Goal: Transaction & Acquisition: Book appointment/travel/reservation

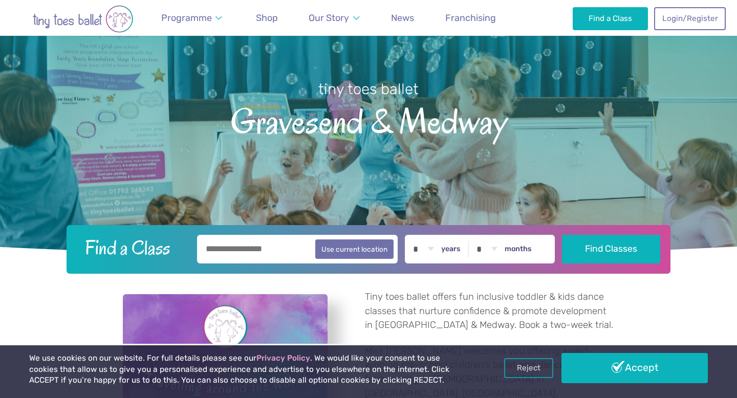
scroll to position [83, 0]
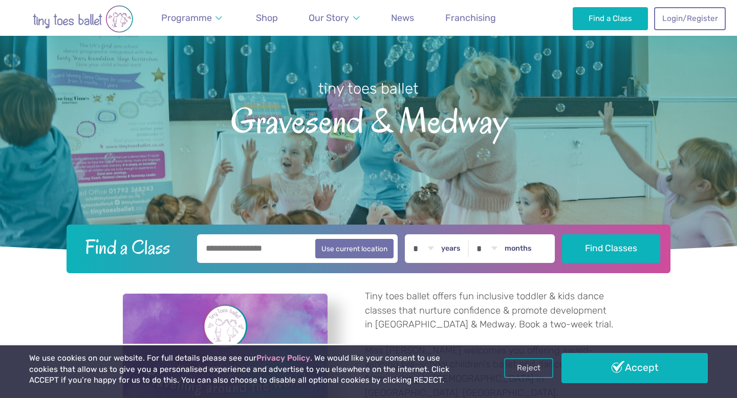
click at [429, 248] on select "* * * * * * * * * * ** ** **" at bounding box center [424, 248] width 32 height 29
select select "*"
click at [525, 251] on label "months" at bounding box center [518, 248] width 27 height 9
click at [503, 251] on select "* * * * * * * * * * ** **" at bounding box center [487, 248] width 32 height 29
click at [492, 245] on select "* * * * * * * * * * ** **" at bounding box center [487, 248] width 32 height 29
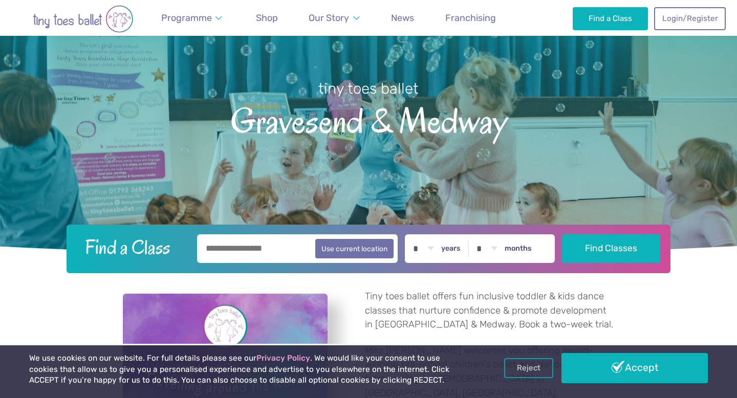
select select "*"
click at [274, 247] on input "text" at bounding box center [297, 248] width 201 height 29
type input "********"
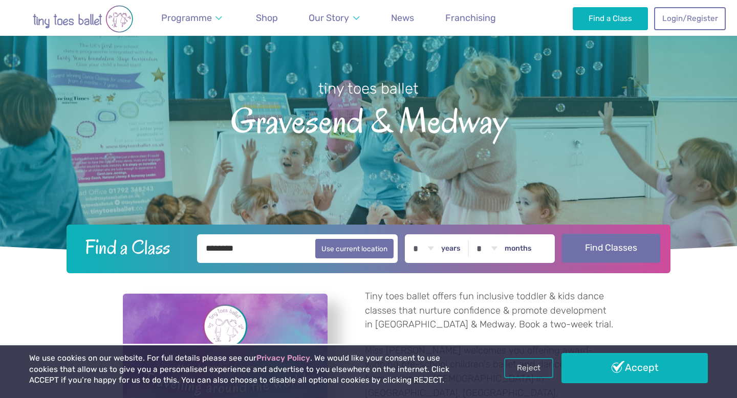
click at [610, 250] on button "Find Classes" at bounding box center [611, 248] width 99 height 29
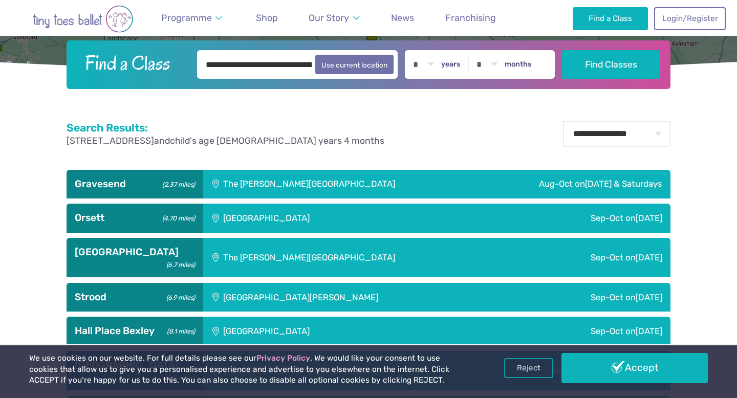
scroll to position [314, 0]
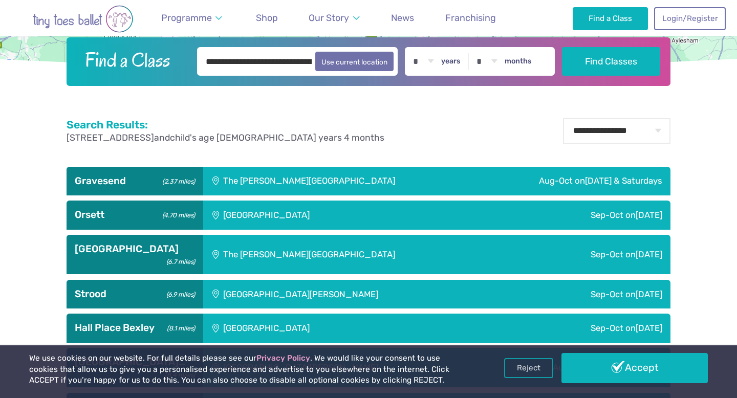
click at [110, 249] on h3 "Dartford (6.7 miles)" at bounding box center [135, 249] width 120 height 12
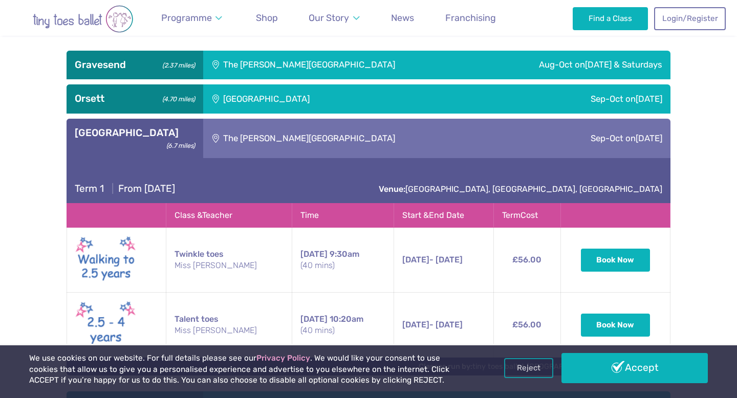
scroll to position [429, 0]
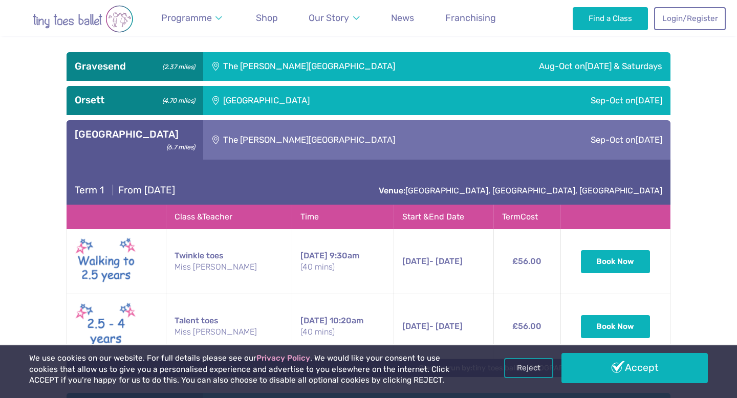
click at [202, 68] on div "Gravesend (2.37 miles)" at bounding box center [135, 66] width 137 height 29
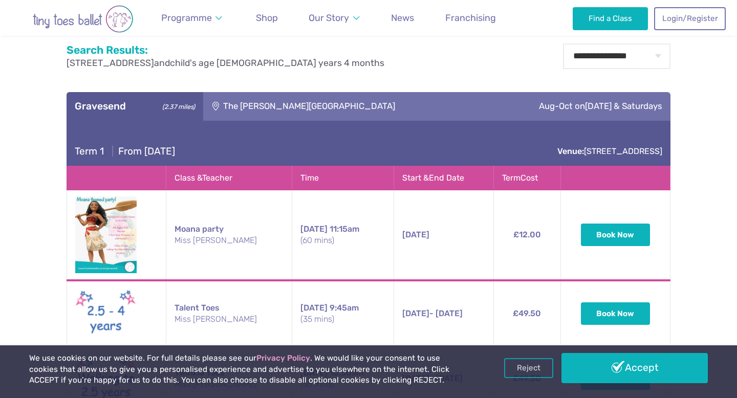
scroll to position [377, 0]
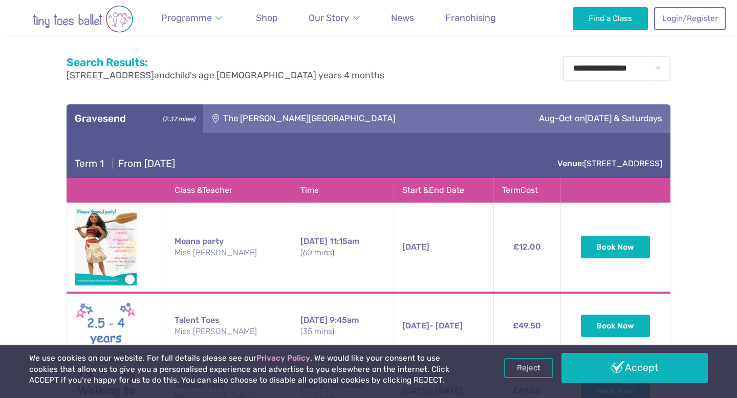
click at [271, 133] on div "The Gerald Miskin Memorial Hall" at bounding box center [340, 118] width 275 height 29
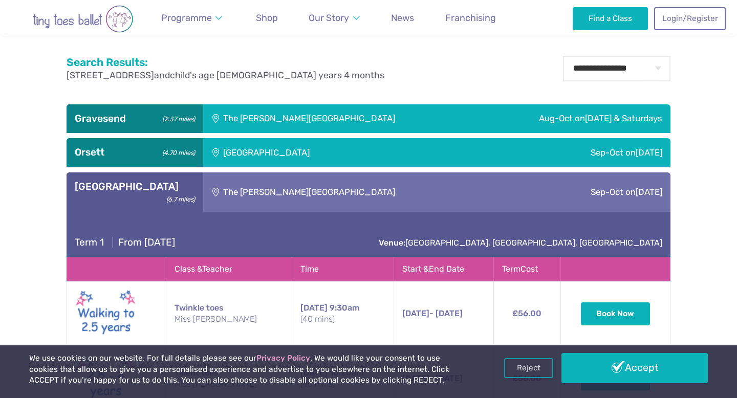
click at [257, 193] on div "The Mick Jagger Centre" at bounding box center [365, 192] width 325 height 39
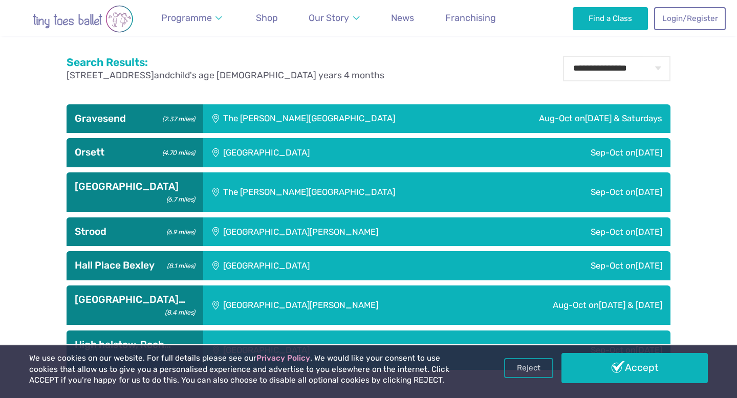
click at [257, 193] on div "The Mick Jagger Centre" at bounding box center [365, 192] width 325 height 39
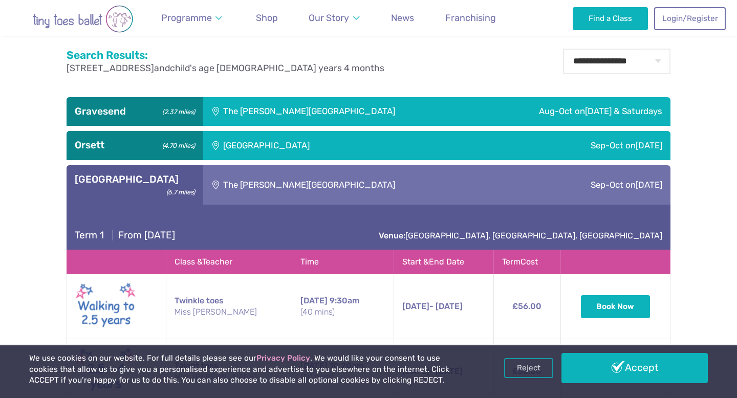
scroll to position [375, 0]
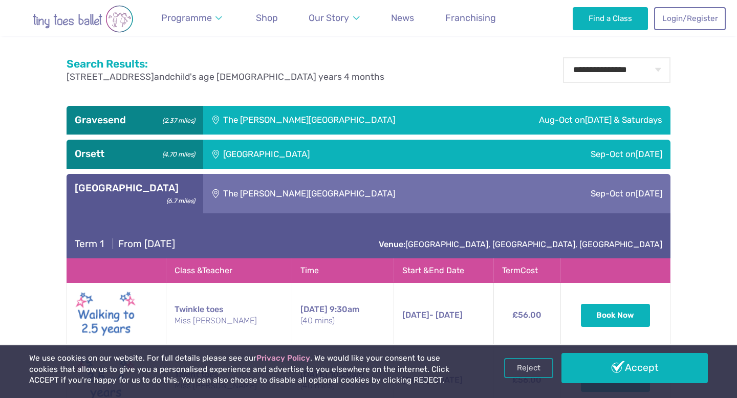
click at [258, 119] on div "The Gerald Miskin Memorial Hall" at bounding box center [340, 120] width 275 height 29
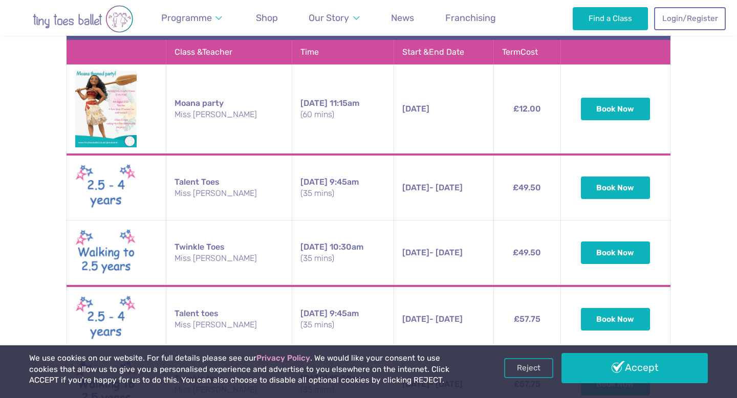
scroll to position [517, 0]
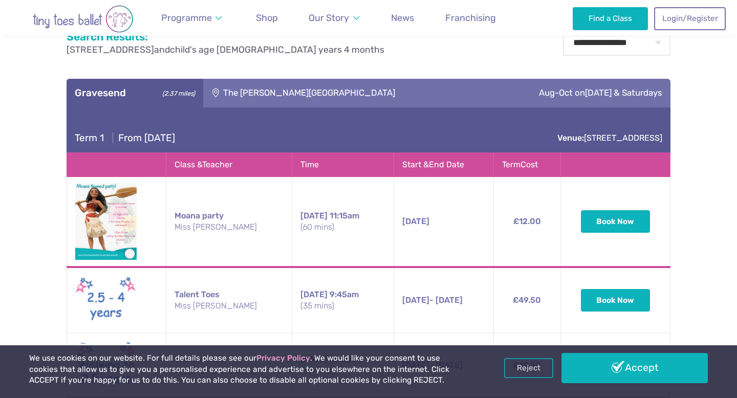
click at [259, 100] on div "The Gerald Miskin Memorial Hall" at bounding box center [340, 93] width 275 height 29
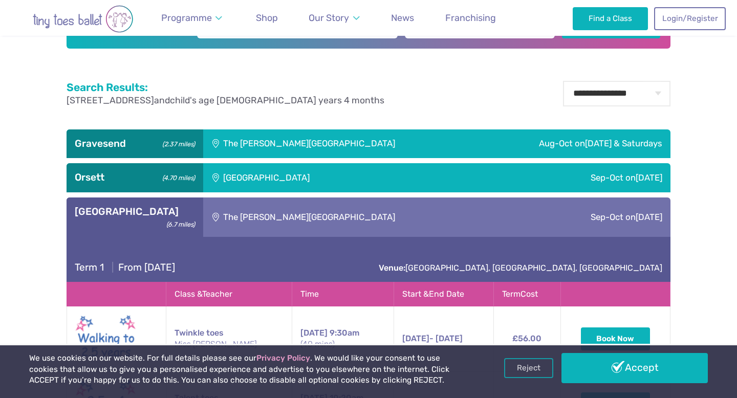
scroll to position [352, 0]
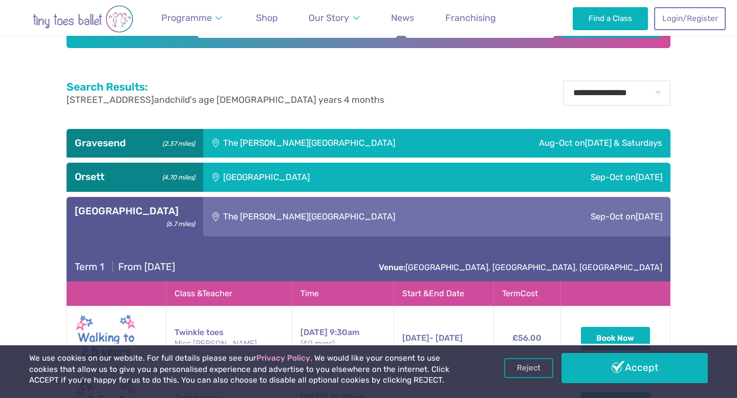
click at [253, 144] on div "The Gerald Miskin Memorial Hall" at bounding box center [340, 143] width 275 height 29
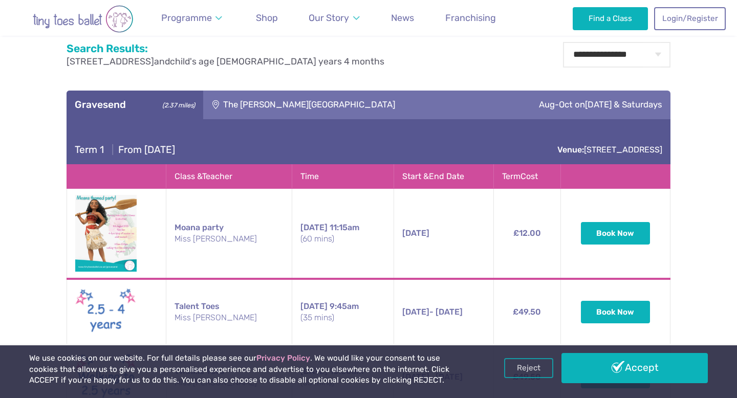
scroll to position [369, 0]
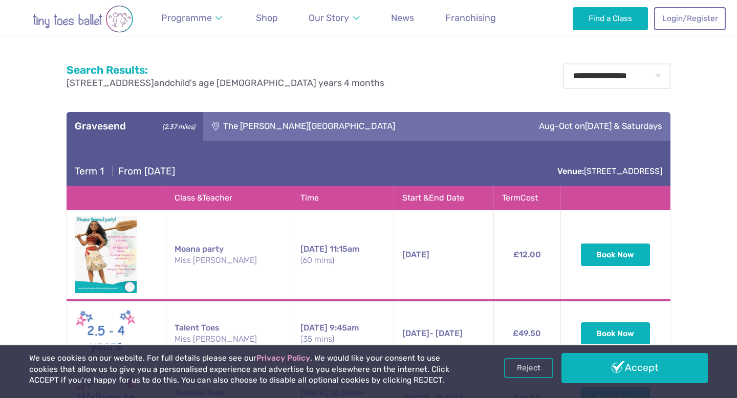
click at [290, 121] on div "The Gerald Miskin Memorial Hall" at bounding box center [340, 126] width 275 height 29
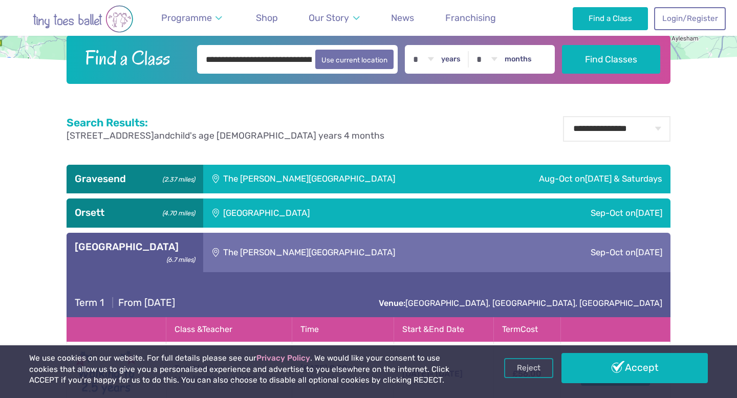
scroll to position [317, 0]
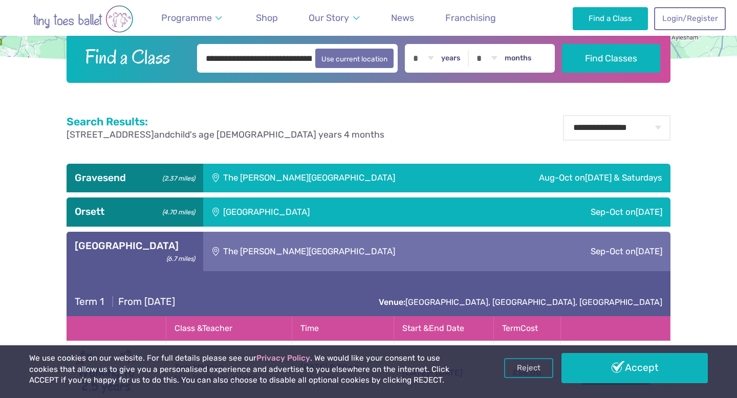
click at [283, 181] on div "The Gerald Miskin Memorial Hall" at bounding box center [340, 178] width 275 height 29
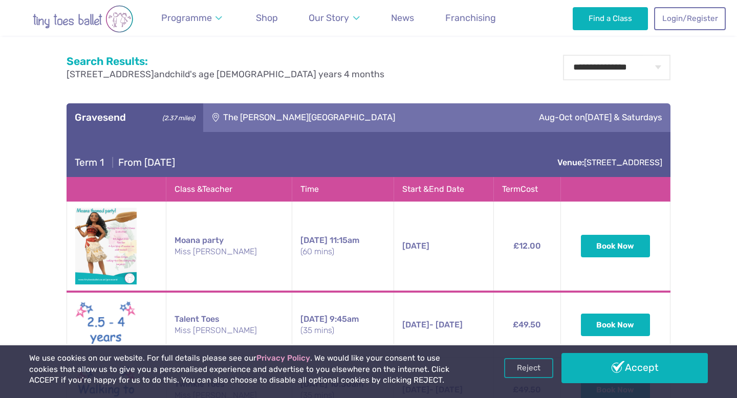
scroll to position [390, 0]
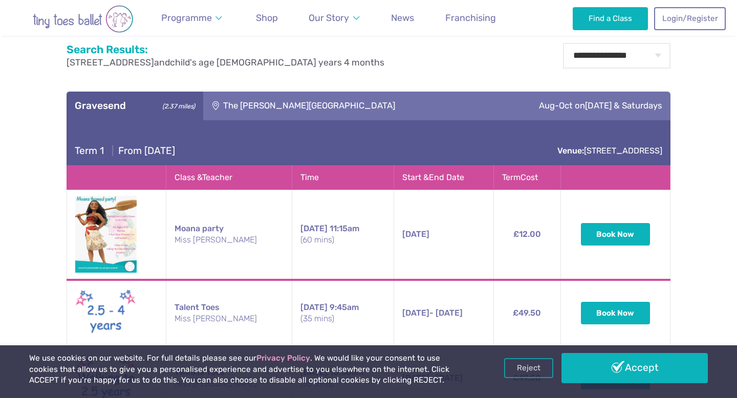
click at [334, 100] on div "The Gerald Miskin Memorial Hall" at bounding box center [340, 106] width 275 height 29
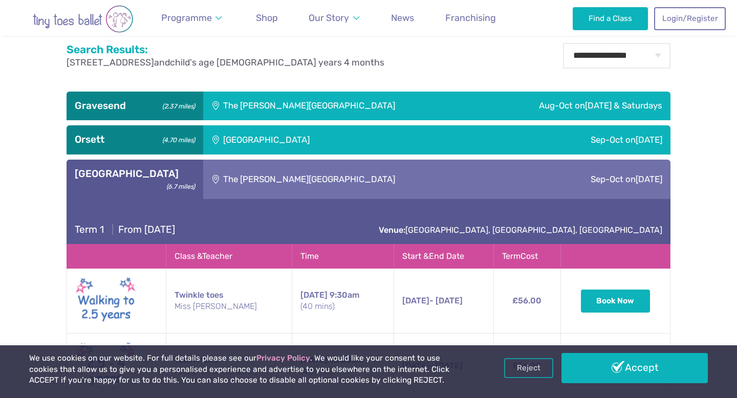
click at [279, 182] on div "The Mick Jagger Centre" at bounding box center [365, 179] width 325 height 39
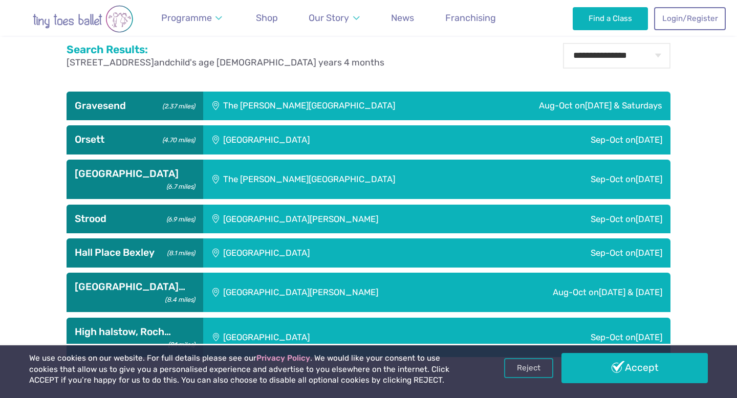
click at [280, 181] on div "The Mick Jagger Centre" at bounding box center [365, 179] width 325 height 39
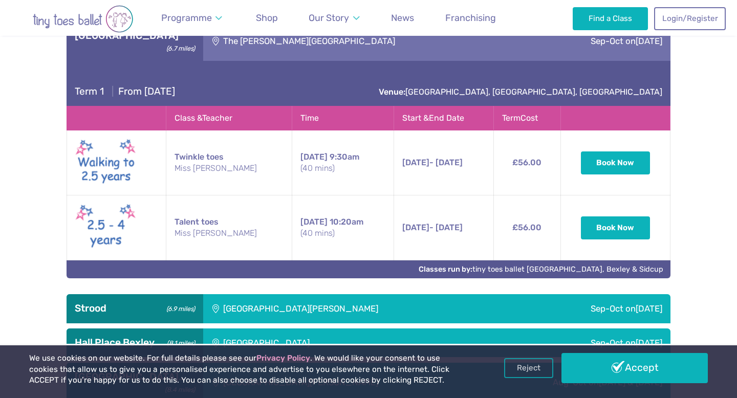
scroll to position [553, 0]
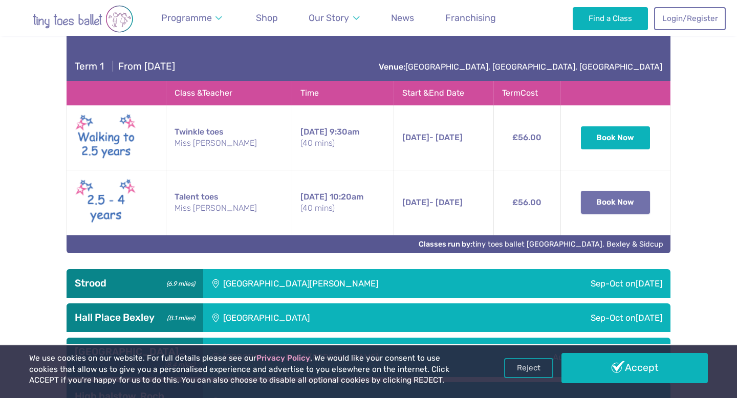
click at [647, 191] on button "Book Now" at bounding box center [616, 202] width 70 height 23
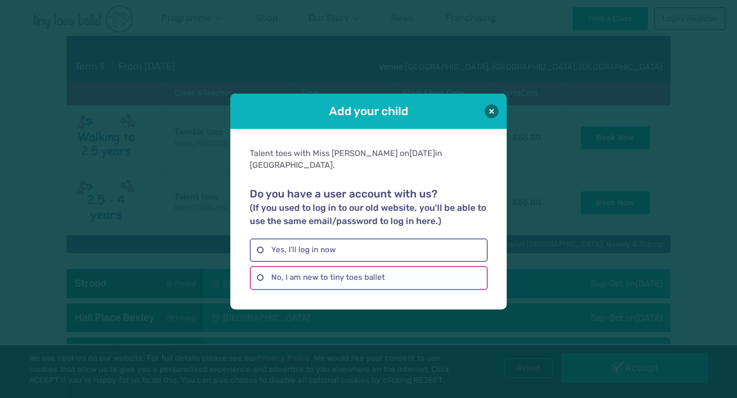
click at [430, 272] on label "No, I am new to tiny toes ballet" at bounding box center [369, 278] width 238 height 24
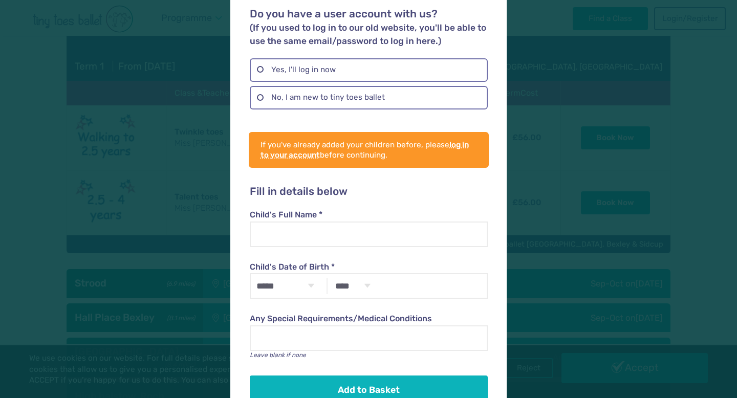
scroll to position [116, 0]
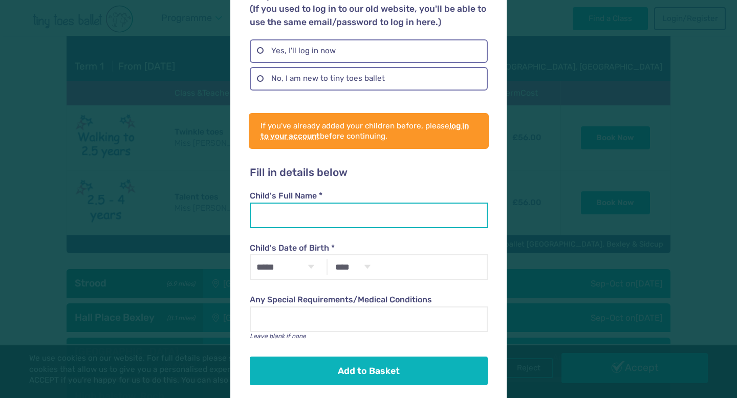
click at [384, 203] on input "Child's Full Name *" at bounding box center [369, 216] width 238 height 26
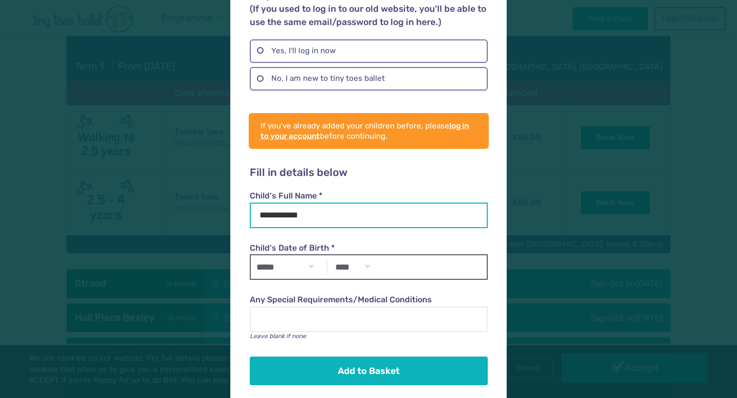
type input "**********"
click at [309, 257] on select "***** ******* ******** ***** ***** *** **** **** ****** ********* ******* *****…" at bounding box center [285, 267] width 69 height 24
select select "*"
click at [369, 258] on select "**** **** **** **** **** **** **** **** **** **** **** **** **** **** **** ****…" at bounding box center [353, 267] width 46 height 24
select select "****"
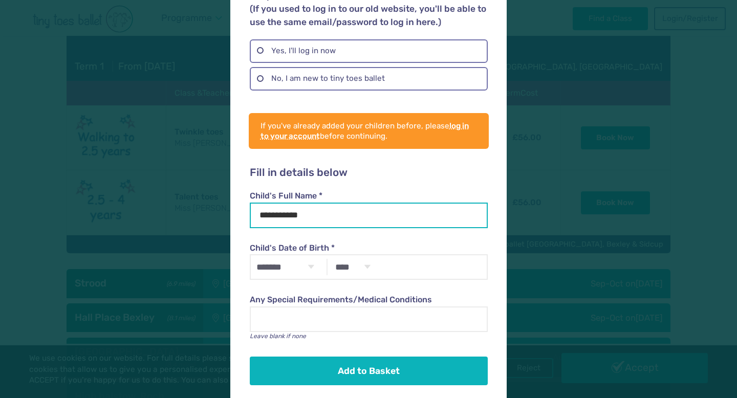
click at [288, 203] on input "**********" at bounding box center [369, 216] width 238 height 26
click at [286, 203] on input "**********" at bounding box center [369, 216] width 238 height 26
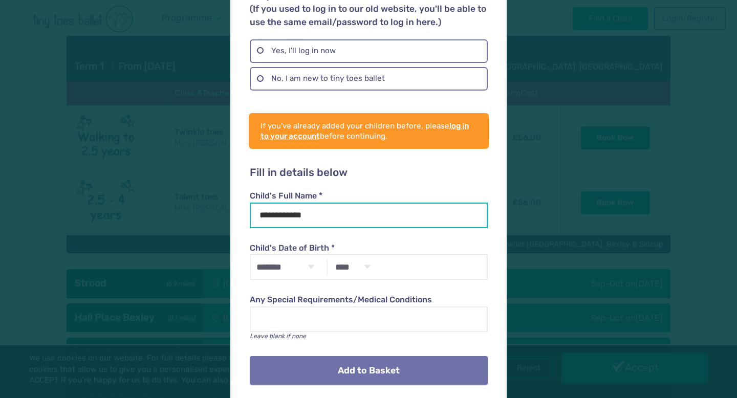
type input "**********"
click at [339, 362] on button "Add to Basket" at bounding box center [369, 370] width 238 height 29
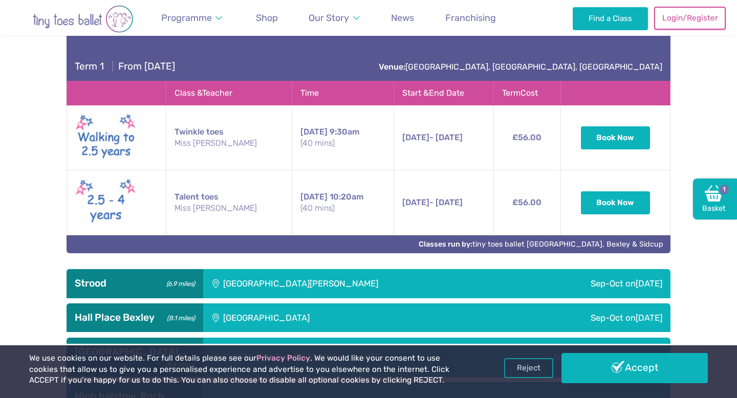
click at [705, 26] on link "Login/Register" at bounding box center [690, 18] width 72 height 23
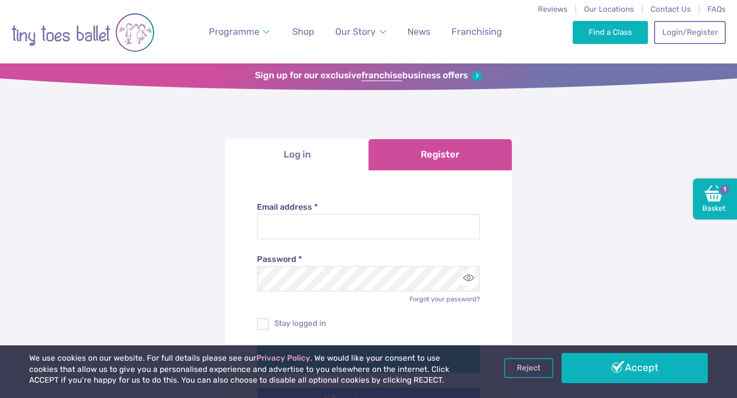
click at [485, 152] on link "Register" at bounding box center [440, 154] width 143 height 31
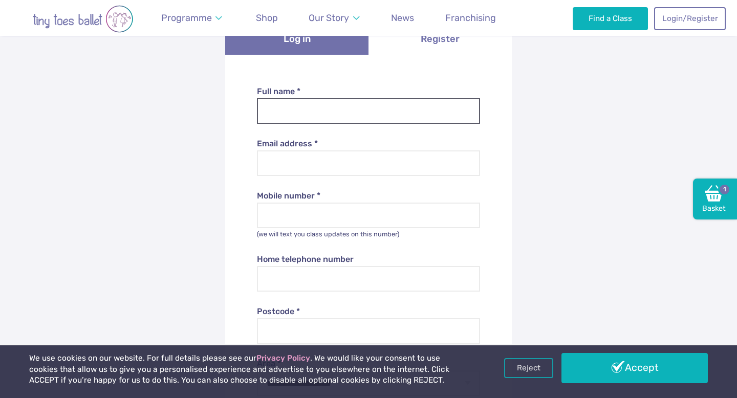
scroll to position [117, 0]
click at [393, 110] on input "Full name *" at bounding box center [369, 110] width 224 height 26
type input "**********"
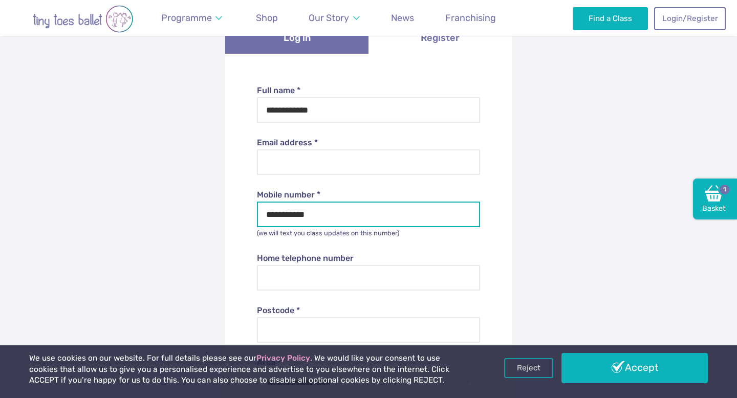
type input "********"
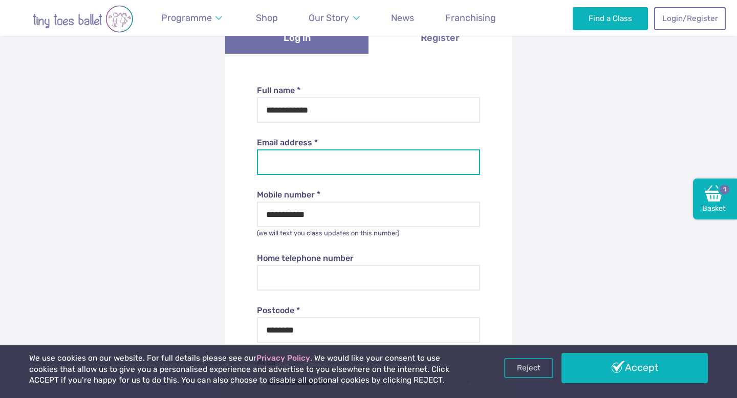
click at [298, 164] on input "Email address *" at bounding box center [369, 163] width 224 height 26
type input "**********"
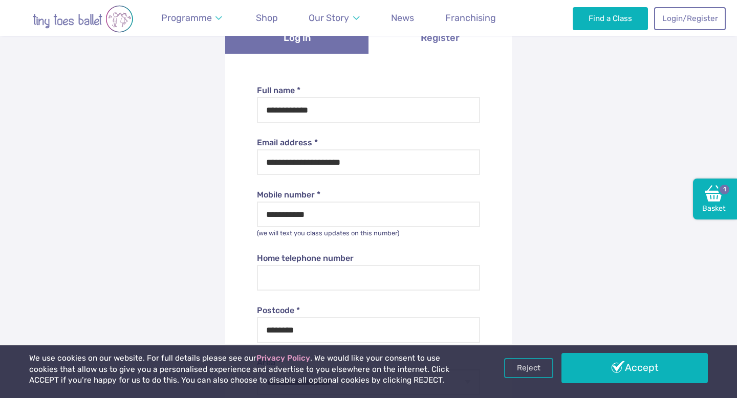
click at [239, 225] on form "**********" at bounding box center [368, 391] width 287 height 674
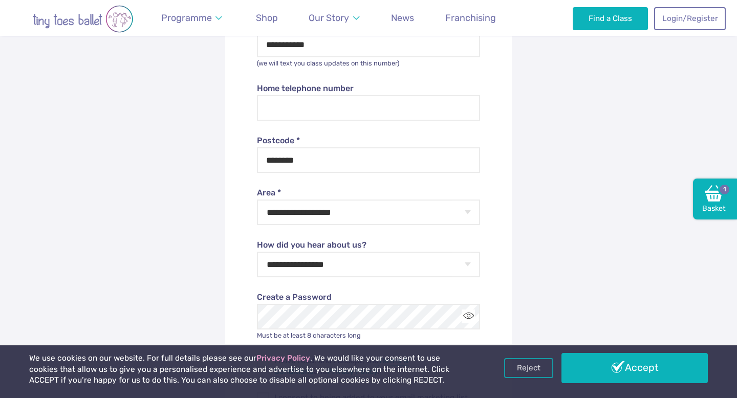
scroll to position [288, 0]
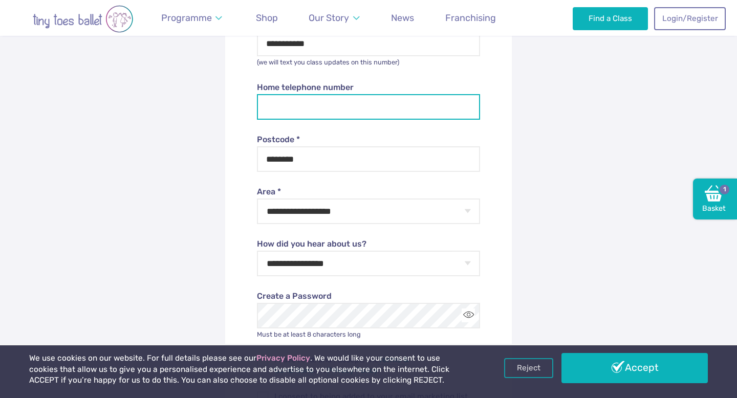
click at [318, 109] on input "Home telephone number" at bounding box center [369, 107] width 224 height 26
click at [233, 157] on form "**********" at bounding box center [368, 220] width 287 height 674
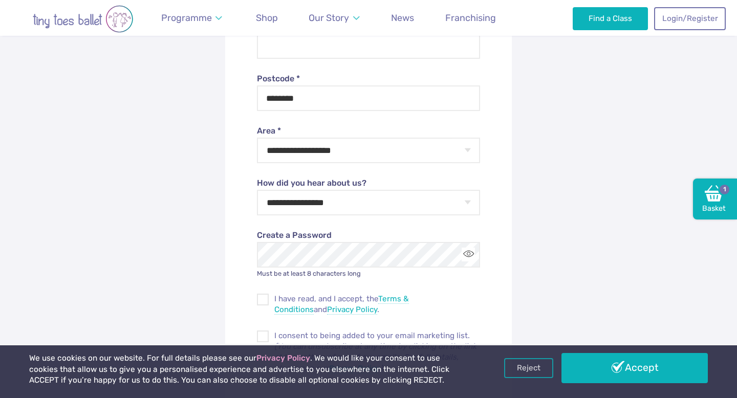
scroll to position [356, 0]
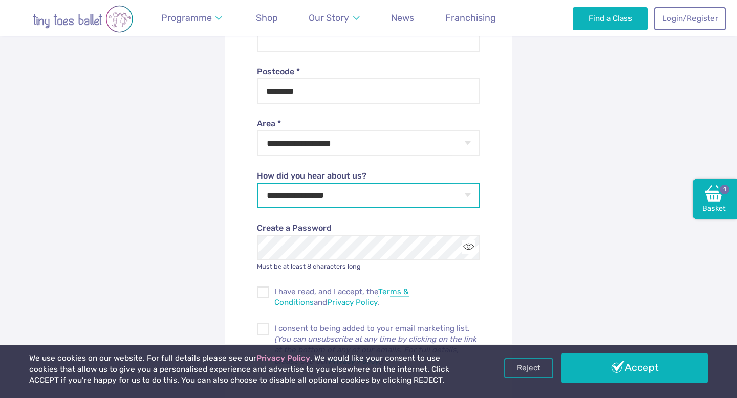
click at [273, 187] on select "**********" at bounding box center [369, 196] width 224 height 26
select select "**********"
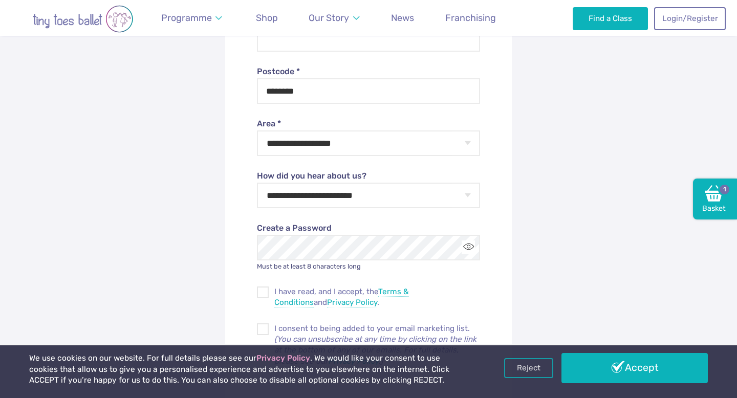
click at [238, 258] on form "**********" at bounding box center [368, 152] width 287 height 674
click at [265, 296] on span at bounding box center [263, 294] width 11 height 9
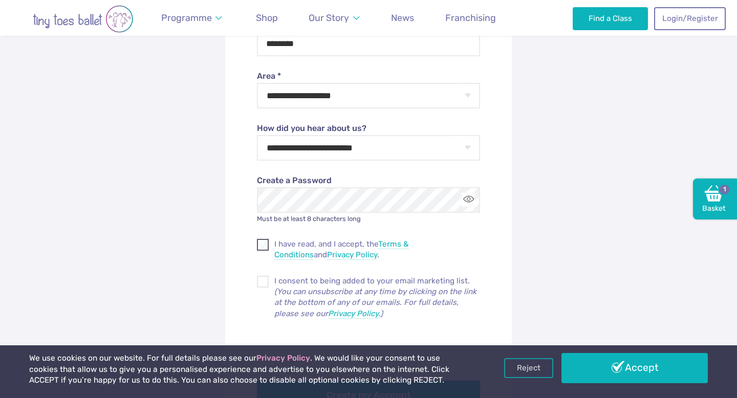
scroll to position [436, 0]
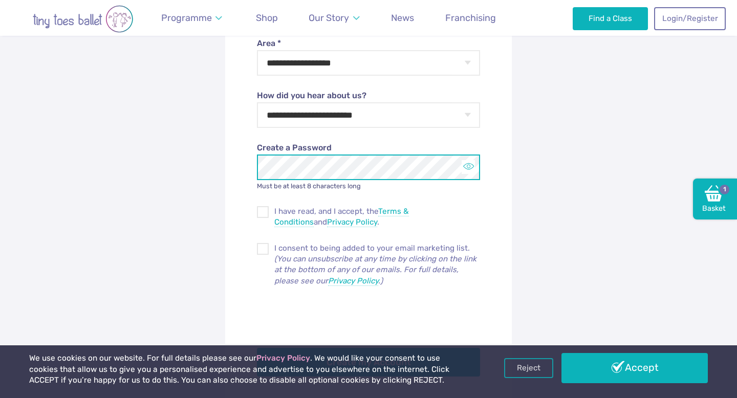
click at [465, 168] on button "Toggle password visibility" at bounding box center [469, 167] width 14 height 14
click at [263, 246] on span at bounding box center [263, 250] width 11 height 9
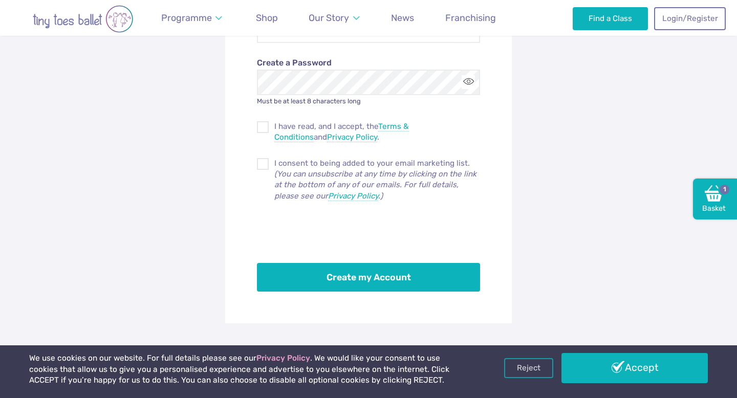
scroll to position [586, 0]
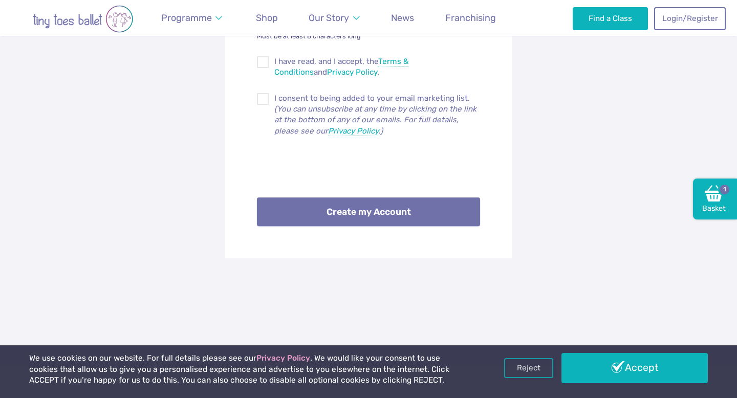
click at [343, 222] on button "Create my Account" at bounding box center [369, 212] width 224 height 29
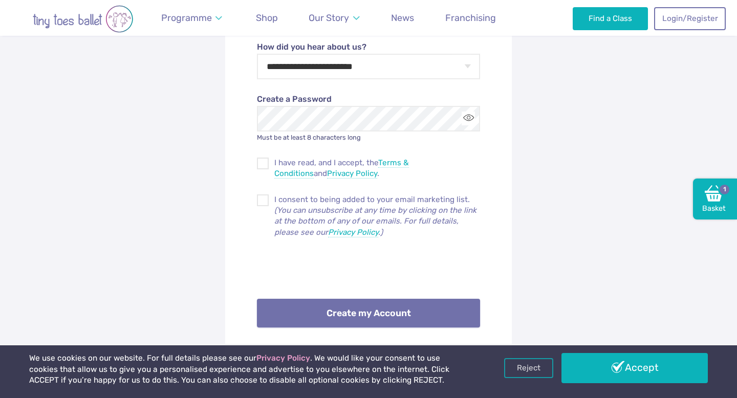
scroll to position [380, 0]
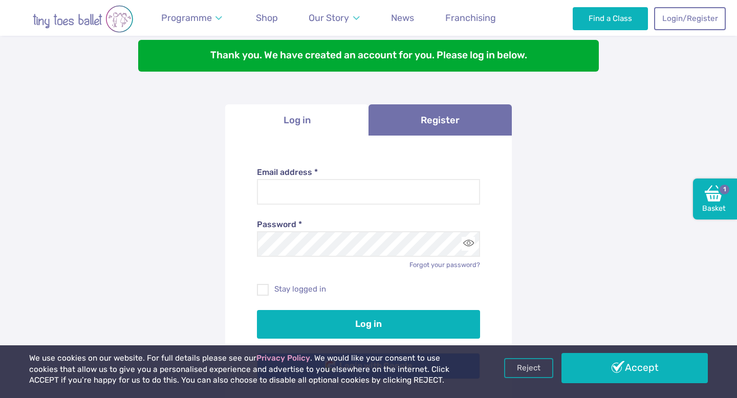
scroll to position [91, 0]
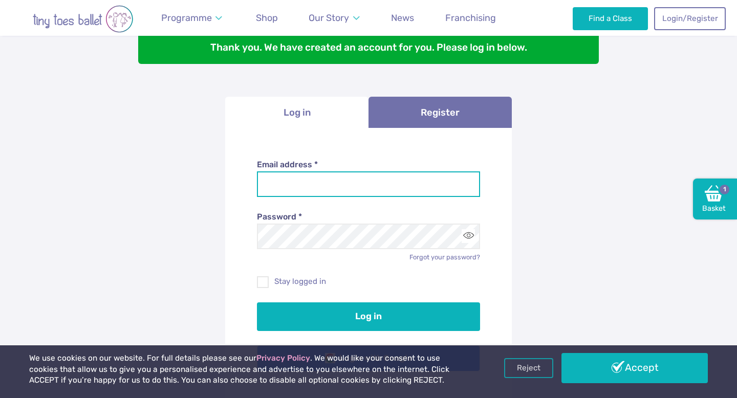
click at [329, 194] on input "Email address *" at bounding box center [369, 185] width 224 height 26
click at [393, 184] on input "Email address *" at bounding box center [369, 185] width 224 height 26
type input "**********"
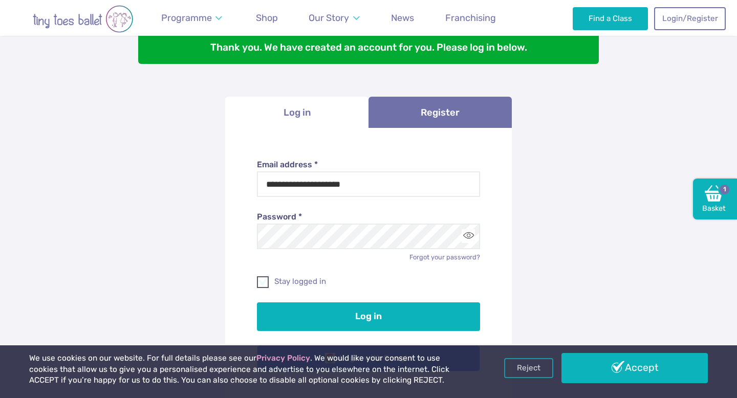
click at [318, 279] on label "Stay logged in" at bounding box center [369, 281] width 224 height 11
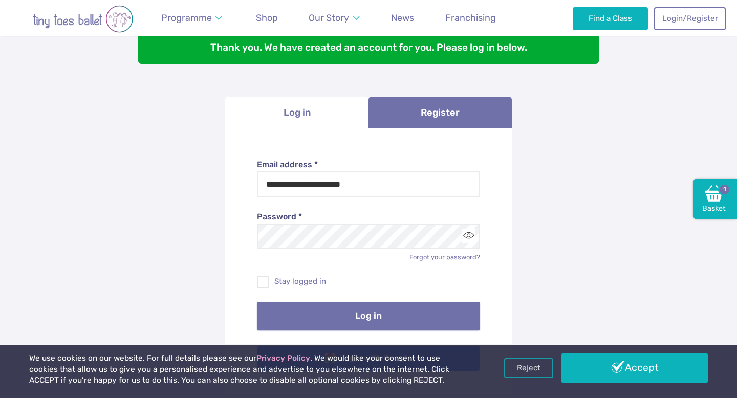
click at [322, 309] on button "Log in" at bounding box center [369, 316] width 224 height 29
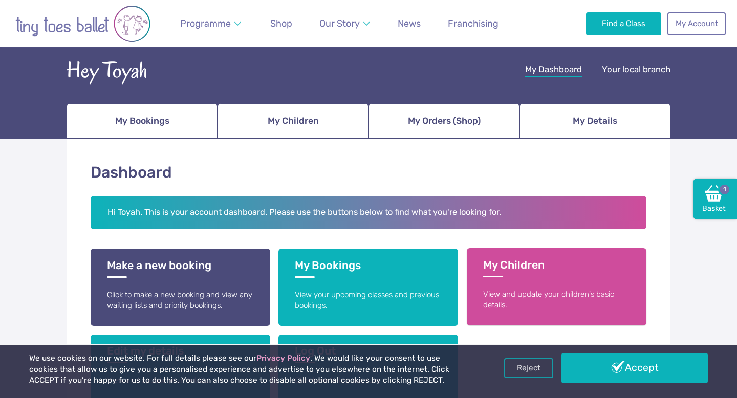
scroll to position [31, 0]
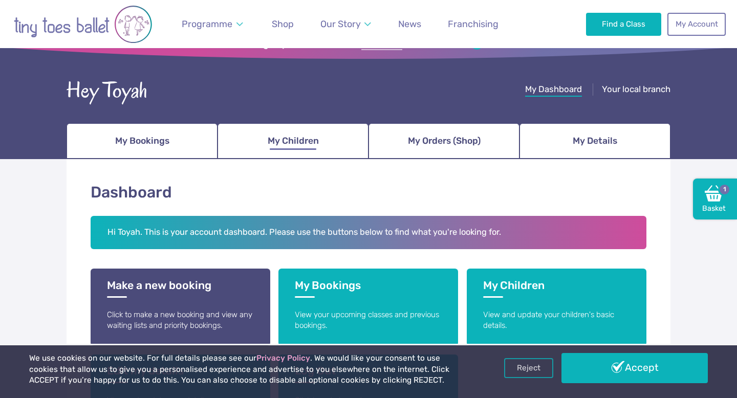
click at [264, 140] on link "My Children" at bounding box center [293, 141] width 151 height 36
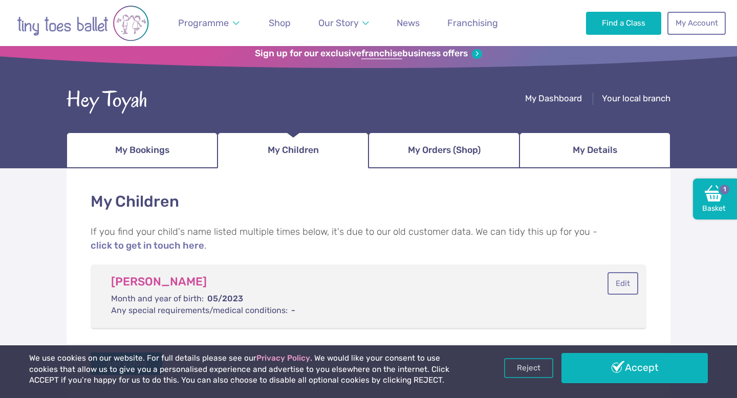
scroll to position [18, 0]
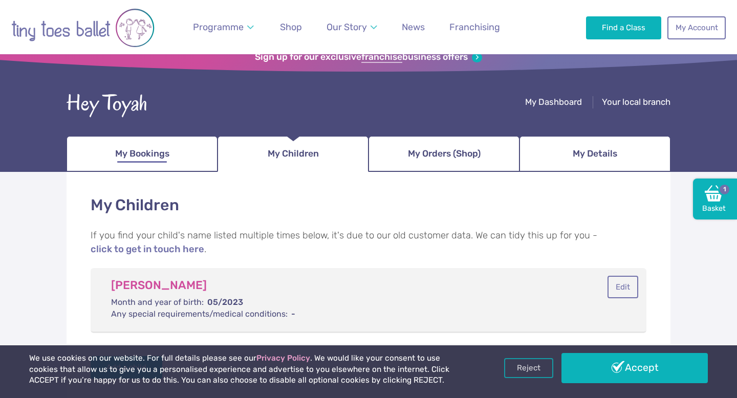
click at [150, 157] on span "My Bookings" at bounding box center [142, 154] width 54 height 18
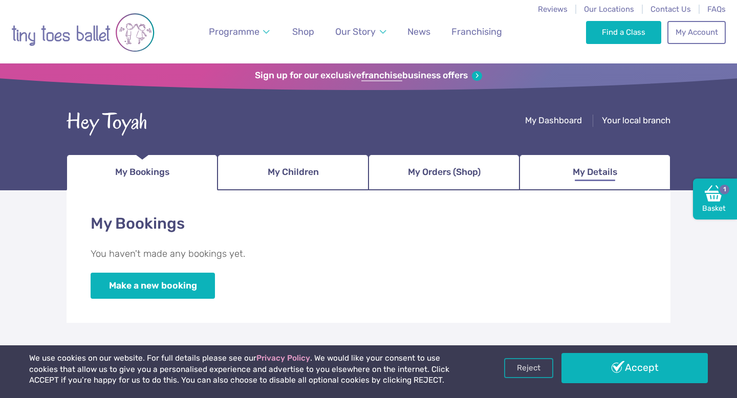
click at [591, 174] on span "My Details" at bounding box center [595, 172] width 45 height 18
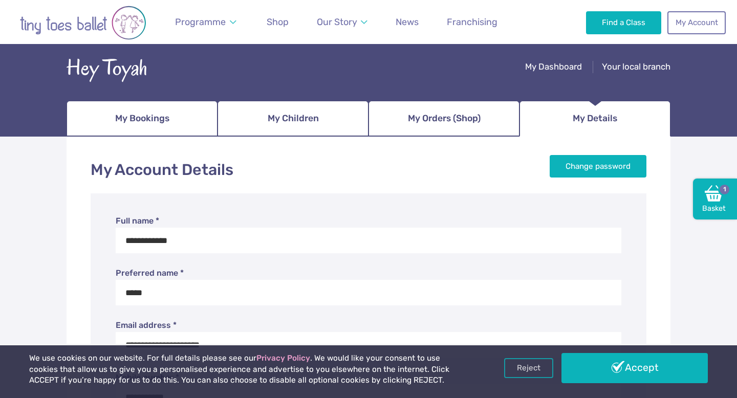
scroll to position [55, 0]
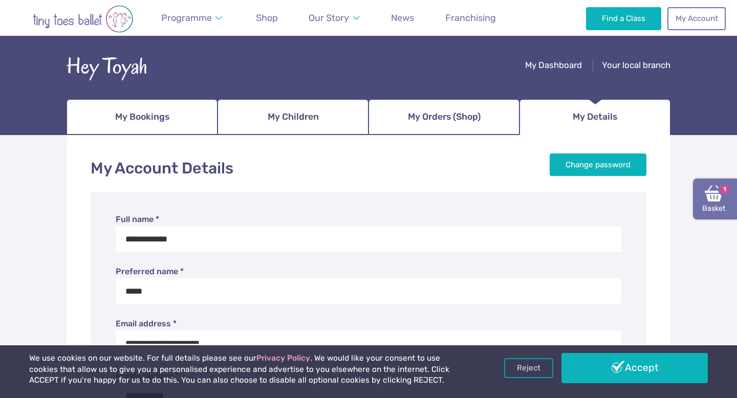
click at [716, 201] on img at bounding box center [714, 193] width 18 height 18
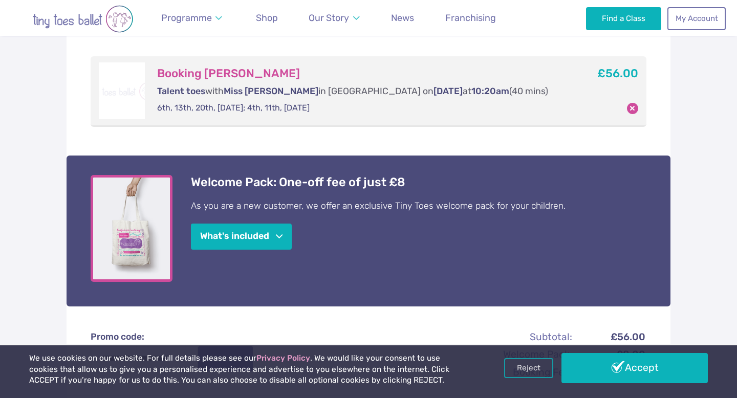
scroll to position [203, 0]
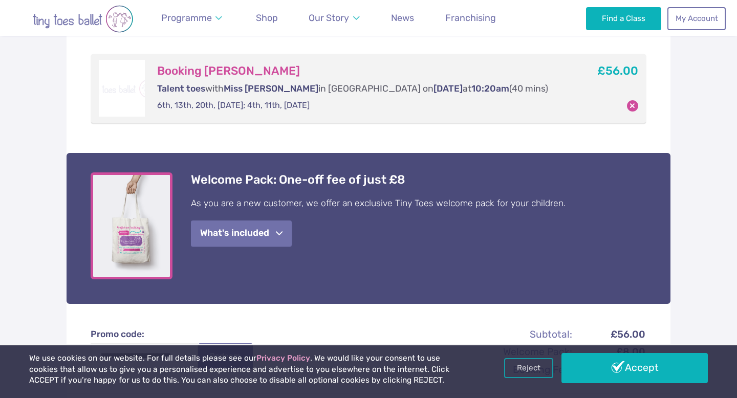
click at [282, 238] on span "button" at bounding box center [279, 234] width 7 height 8
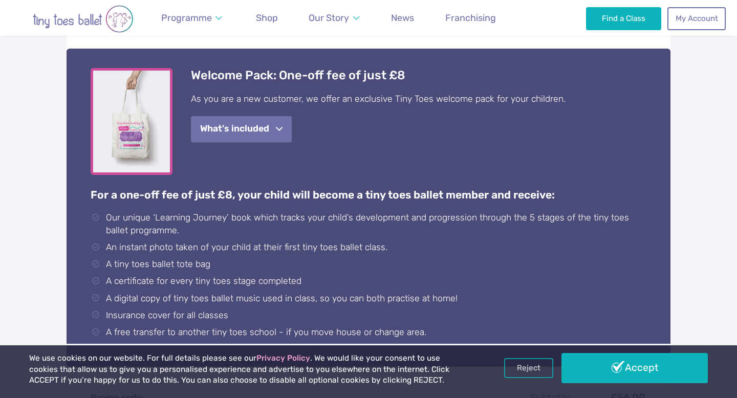
scroll to position [309, 0]
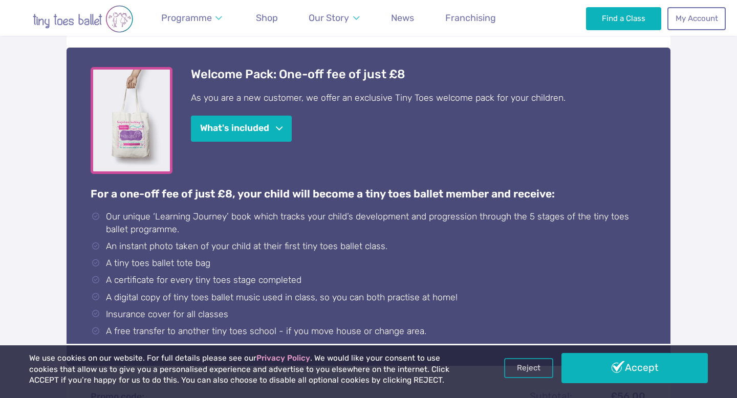
click at [370, 134] on div "Welcome Pack: One-off fee of just £8 As you are a new customer, we offer an exc…" at bounding box center [419, 104] width 456 height 75
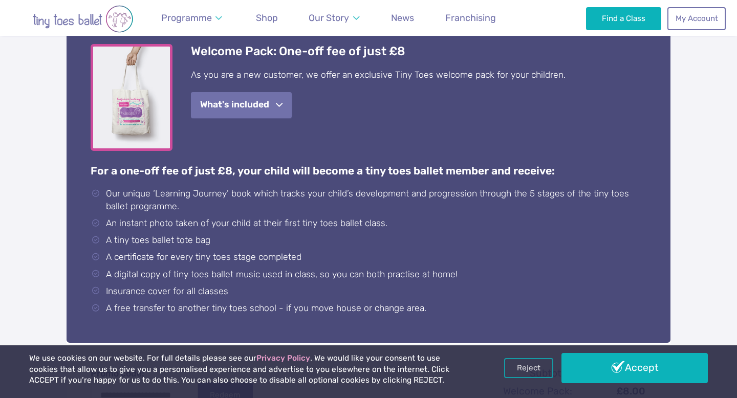
scroll to position [341, 0]
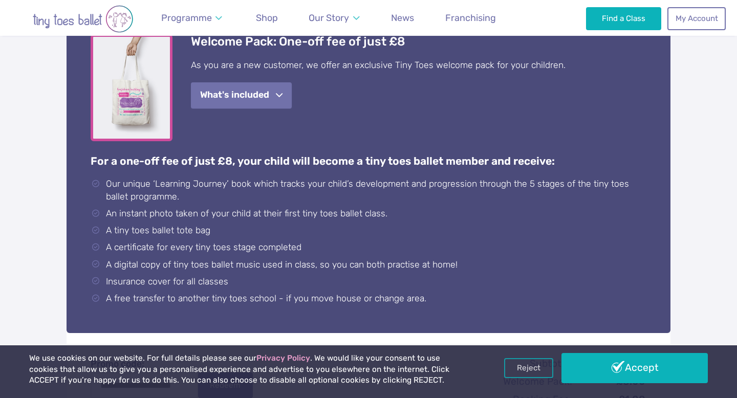
click at [269, 101] on button "What's included" at bounding box center [241, 95] width 101 height 26
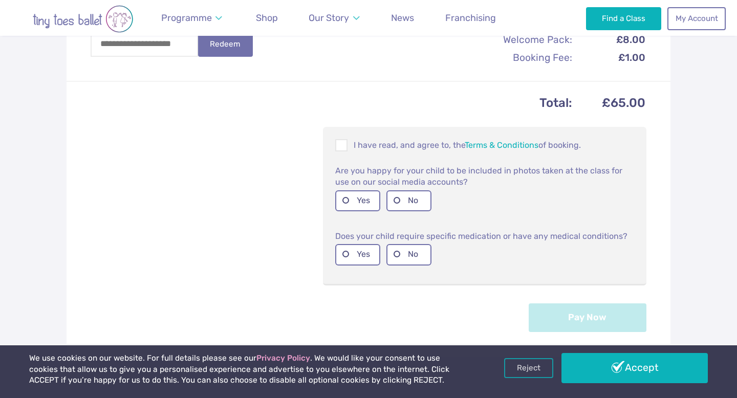
scroll to position [522, 0]
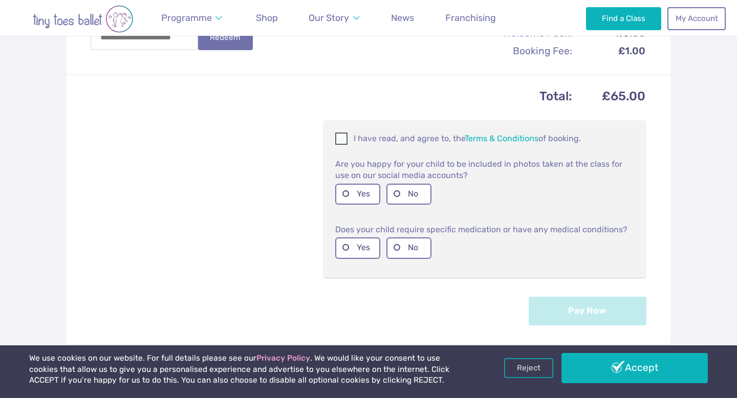
click at [341, 142] on span at bounding box center [341, 141] width 11 height 10
click at [394, 195] on label "No" at bounding box center [409, 194] width 45 height 21
click at [399, 251] on label "No" at bounding box center [409, 248] width 45 height 21
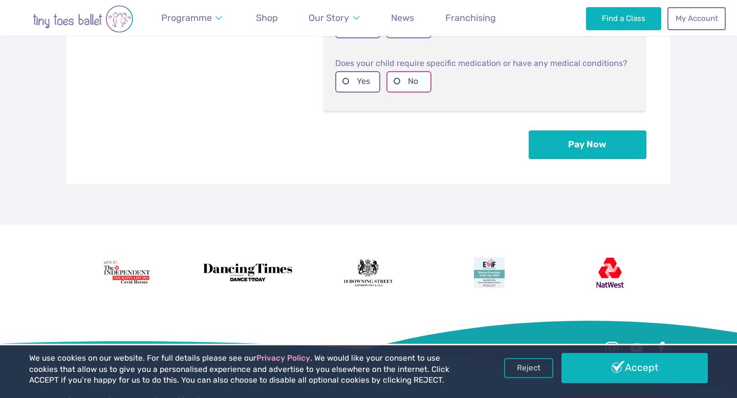
scroll to position [688, 0]
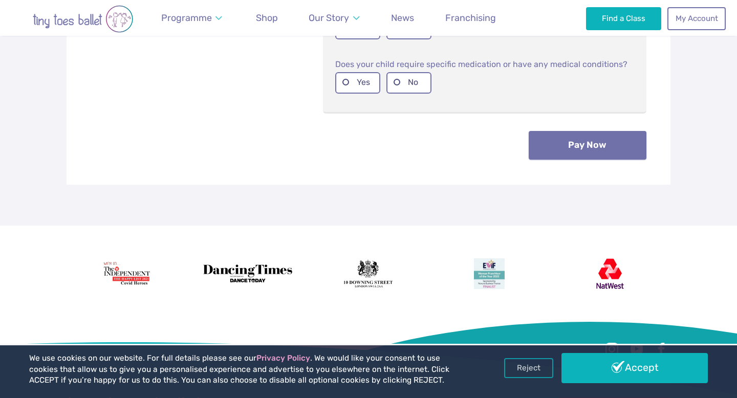
click at [569, 138] on button "Pay Now" at bounding box center [588, 145] width 118 height 29
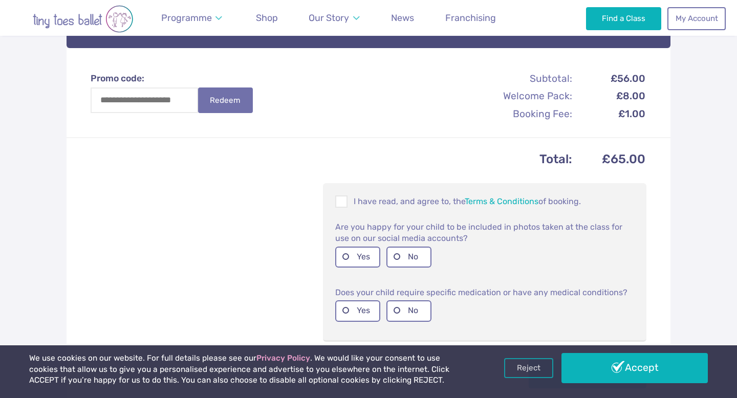
scroll to position [450, 0]
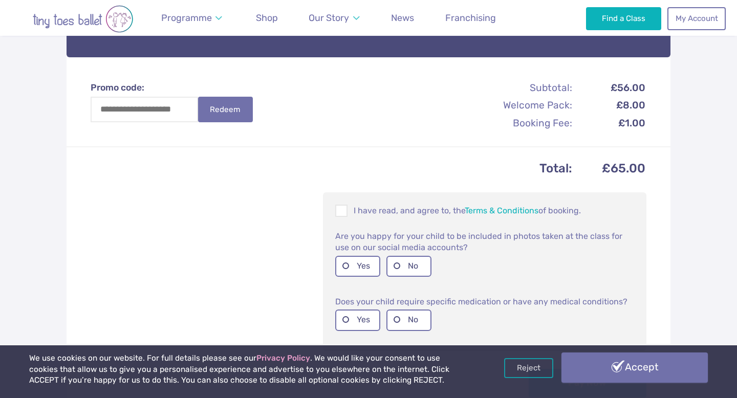
click at [654, 368] on link "Accept" at bounding box center [635, 368] width 146 height 30
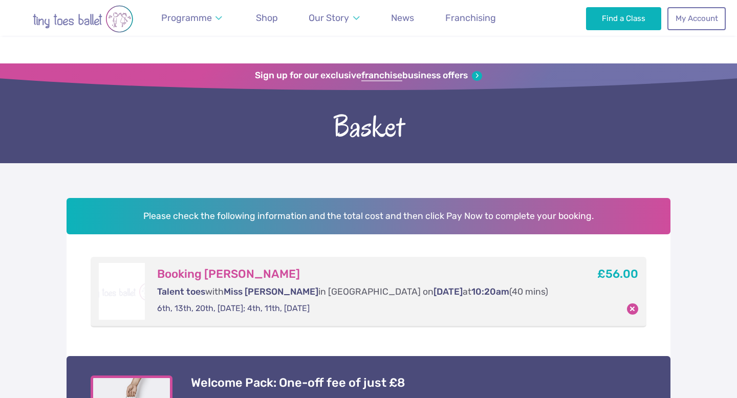
scroll to position [455, 0]
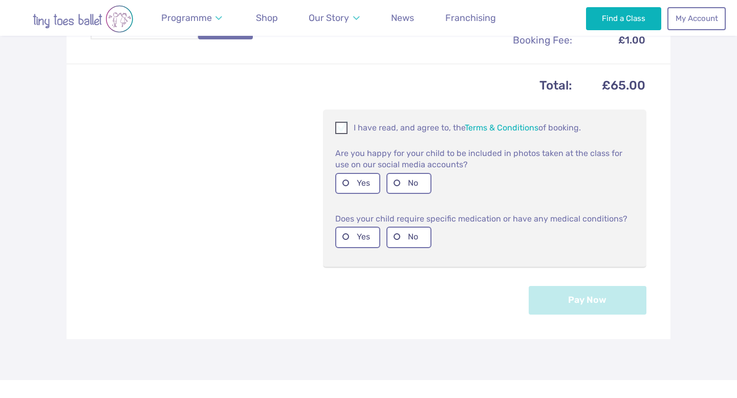
scroll to position [532, 0]
click at [340, 127] on span at bounding box center [341, 131] width 11 height 10
click at [396, 186] on label "No" at bounding box center [409, 184] width 45 height 21
click at [403, 240] on label "No" at bounding box center [409, 238] width 45 height 21
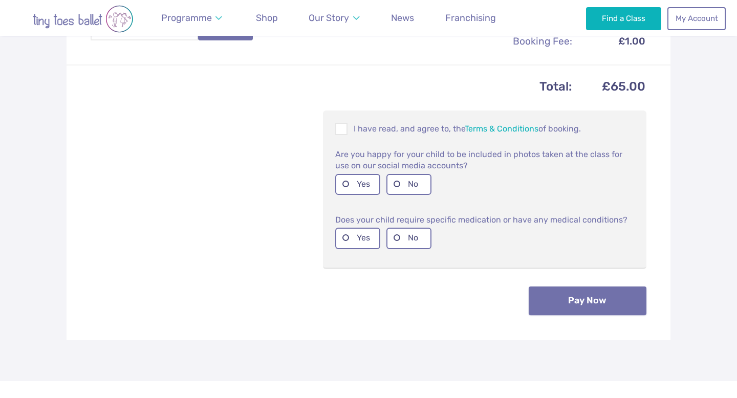
click at [582, 293] on button "Pay Now" at bounding box center [588, 301] width 118 height 29
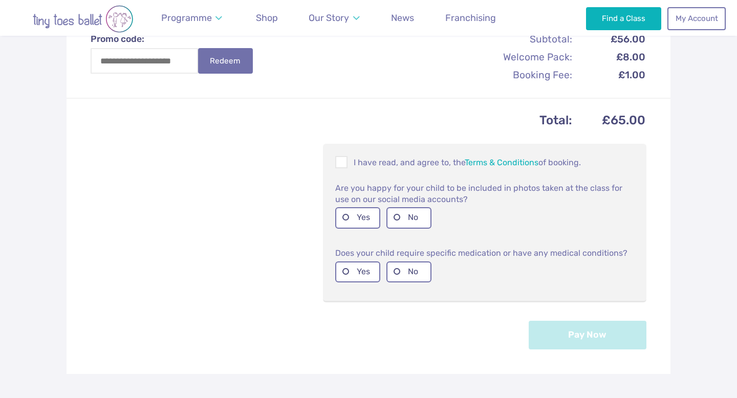
scroll to position [559, 0]
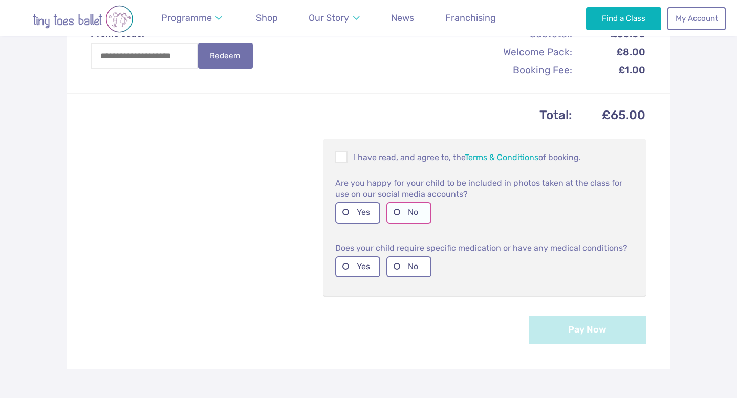
click at [398, 219] on label "No" at bounding box center [409, 212] width 45 height 21
click at [402, 269] on label "No" at bounding box center [409, 267] width 45 height 21
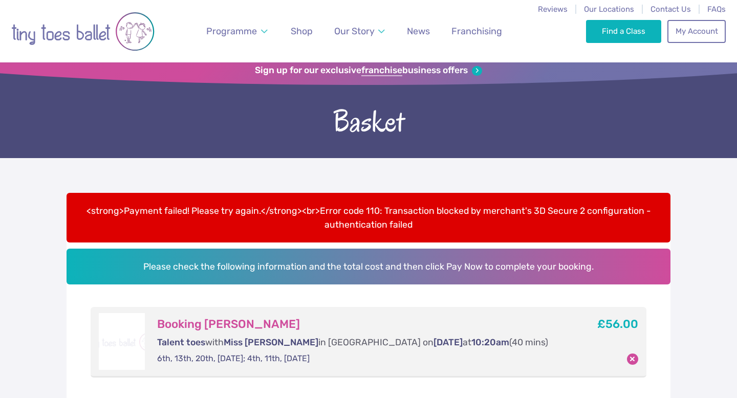
scroll to position [0, 0]
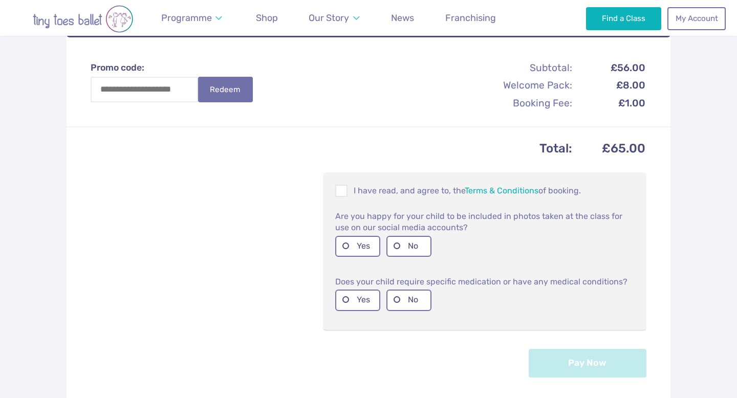
scroll to position [471, 0]
click at [416, 190] on p "I have read, and agree to, the Terms & Conditions of booking." at bounding box center [484, 190] width 299 height 12
click at [409, 244] on label "No" at bounding box center [409, 246] width 45 height 21
click at [415, 308] on label "No" at bounding box center [409, 299] width 45 height 21
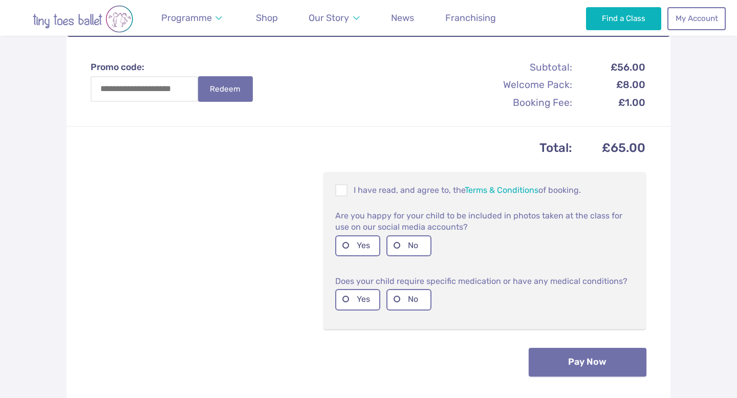
click at [585, 366] on button "Pay Now" at bounding box center [588, 362] width 118 height 29
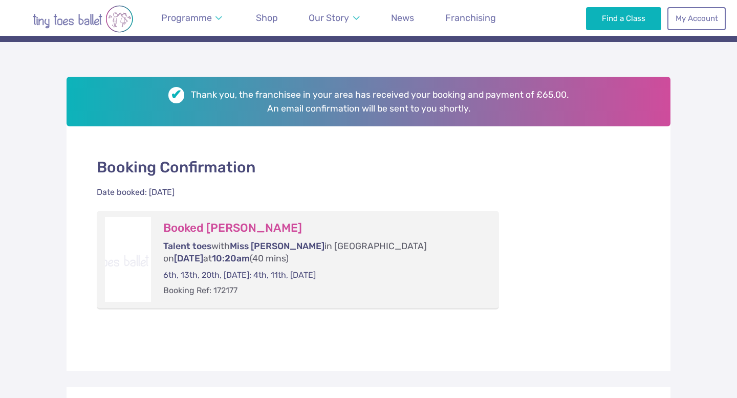
scroll to position [120, 0]
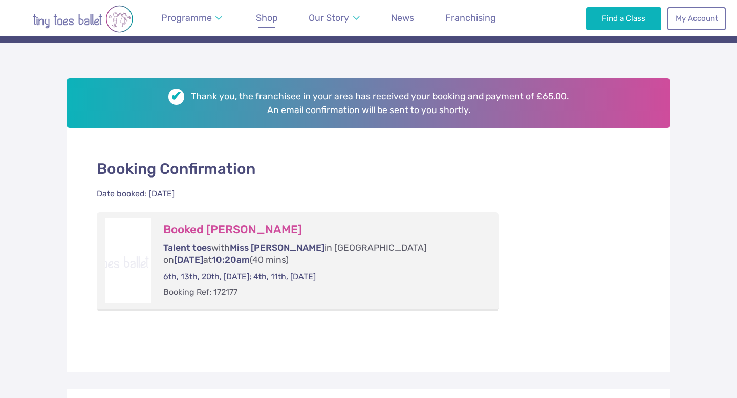
click at [271, 17] on span "Shop" at bounding box center [267, 17] width 22 height 11
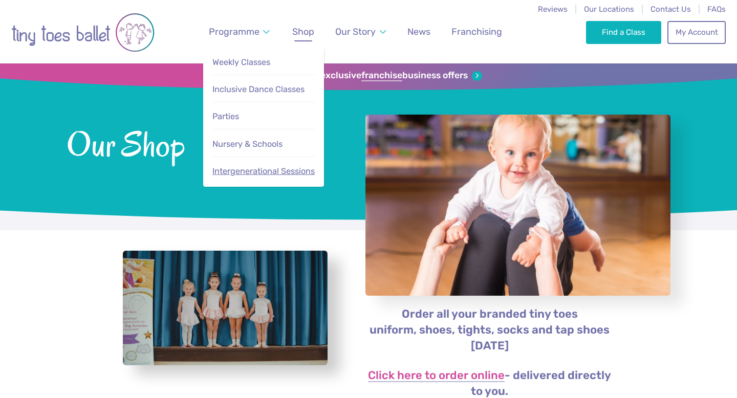
click at [265, 170] on span "Intergenerational Sessions" at bounding box center [263, 171] width 102 height 10
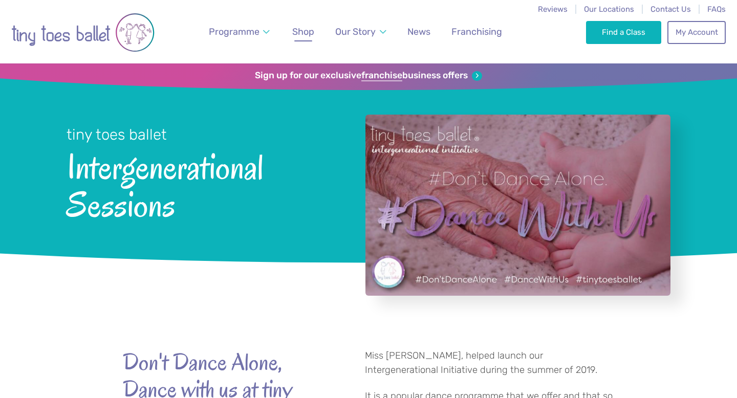
click at [300, 33] on span "Shop" at bounding box center [303, 31] width 22 height 11
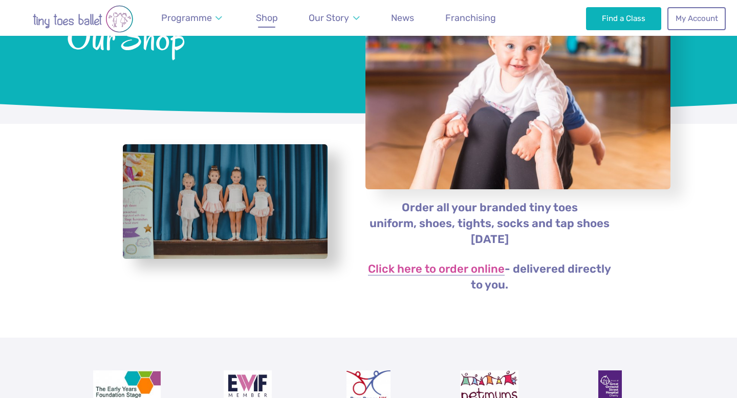
scroll to position [109, 0]
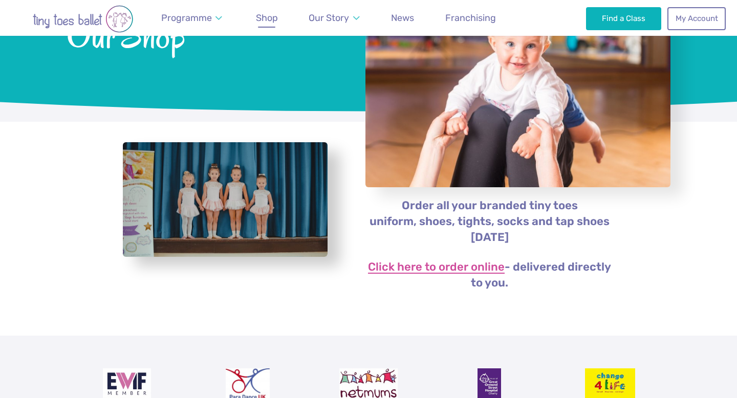
click at [386, 267] on link "Click here to order online" at bounding box center [436, 268] width 137 height 12
click at [421, 267] on link "Click here to order online" at bounding box center [436, 268] width 137 height 12
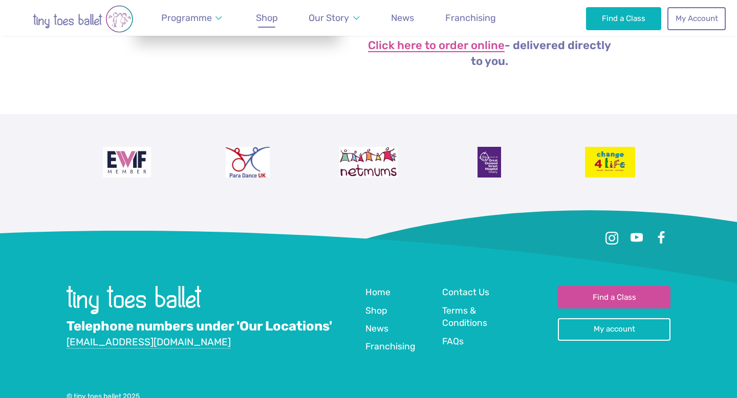
scroll to position [420, 0]
